Goal: Find specific page/section: Find specific page/section

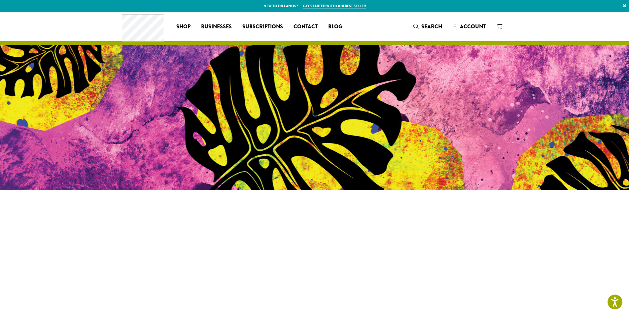
click at [375, 21] on div "Coffee All Coffees Best Sellers Blends Single Origins Dillanos Limited Organic …" at bounding box center [315, 26] width 386 height 27
click at [466, 27] on span "Account" at bounding box center [473, 27] width 26 height 8
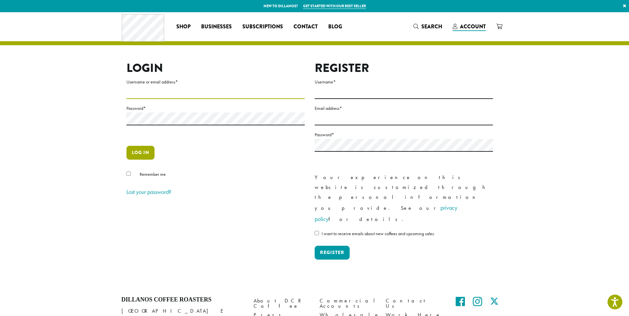
type input "**********"
click at [141, 151] on button "Log in" at bounding box center [141, 153] width 28 height 14
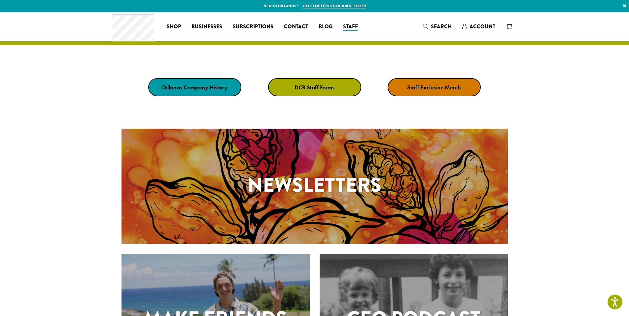
click at [310, 88] on strong "DCR Staff Forms" at bounding box center [315, 88] width 40 height 8
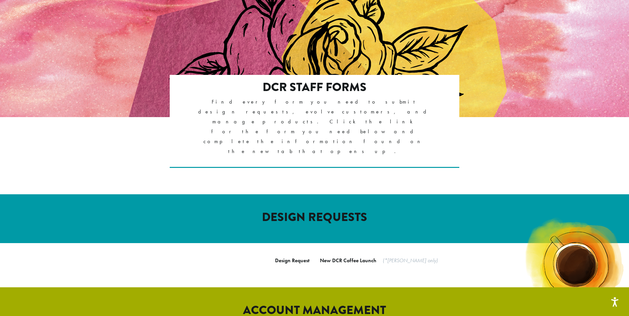
scroll to position [96, 0]
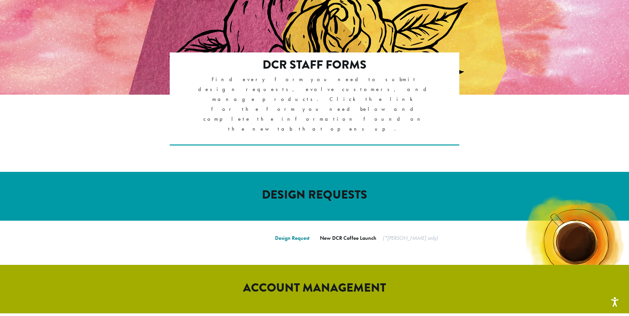
click at [294, 235] on link "Design Request" at bounding box center [292, 238] width 34 height 7
